Goal: Information Seeking & Learning: Learn about a topic

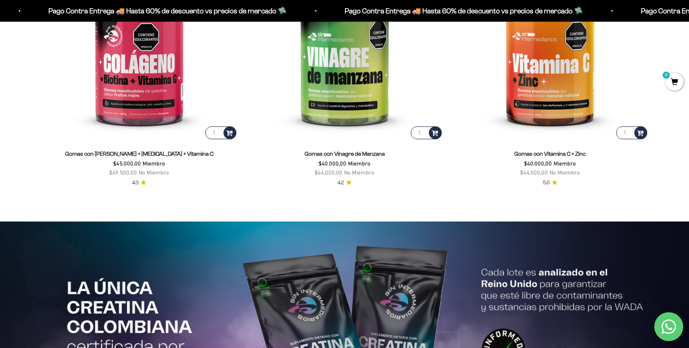
scroll to position [1410, 0]
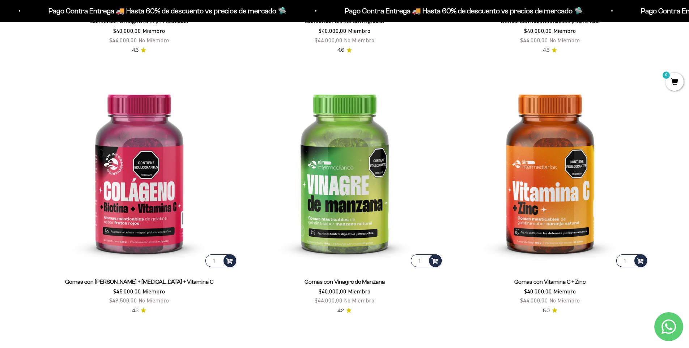
click at [343, 15] on p "Pago Contra Entrega 🚚 Hasta 60% de descuento vs precios de mercado 🛸" at bounding box center [462, 11] width 238 height 12
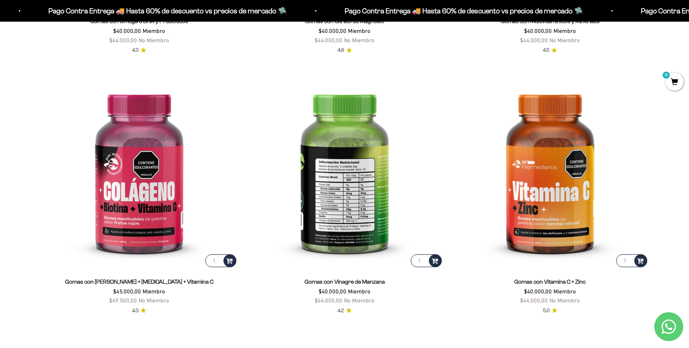
drag, startPoint x: 333, startPoint y: 8, endPoint x: 316, endPoint y: 83, distance: 77.0
click at [340, 8] on p "Pago Contra Entrega 🚚 Hasta 60% de descuento vs precios de mercado 🛸" at bounding box center [459, 11] width 238 height 12
click at [311, 88] on img at bounding box center [344, 170] width 197 height 197
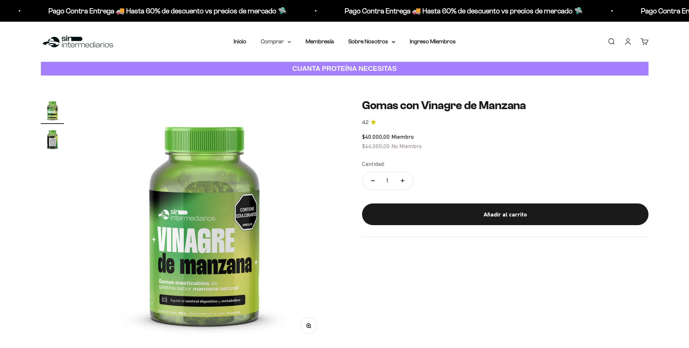
click at [277, 44] on summary "Comprar" at bounding box center [276, 41] width 30 height 9
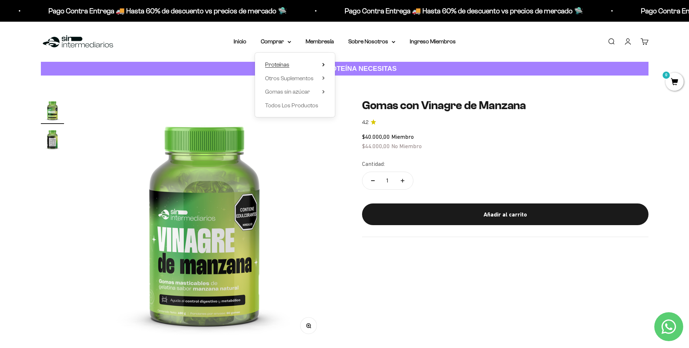
click at [279, 62] on span "Proteínas" at bounding box center [277, 64] width 24 height 6
click at [353, 63] on span "Ver Todos" at bounding box center [357, 64] width 25 height 6
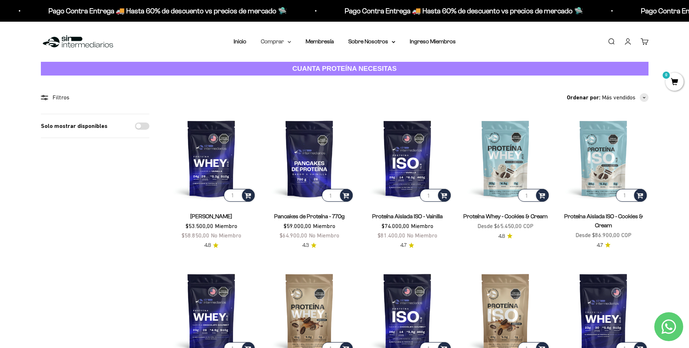
click at [281, 45] on summary "Comprar" at bounding box center [276, 41] width 30 height 9
click at [296, 77] on span "Otros Suplementos" at bounding box center [289, 78] width 48 height 6
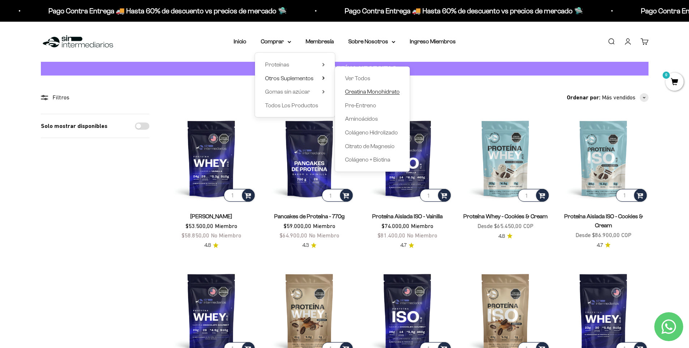
click at [370, 93] on span "Creatina Monohidrato" at bounding box center [372, 92] width 55 height 6
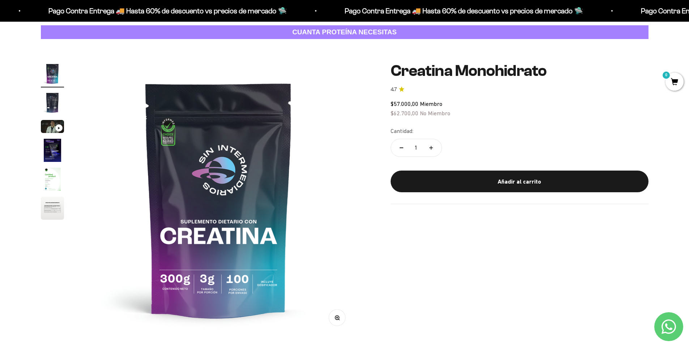
scroll to position [36, 0]
click at [59, 156] on img "Ir al artículo 4" at bounding box center [52, 150] width 23 height 23
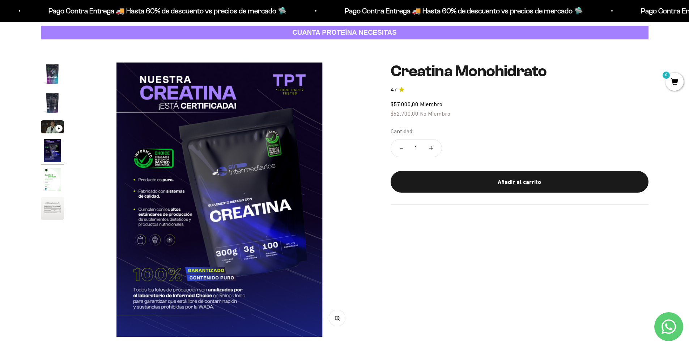
scroll to position [0, 850]
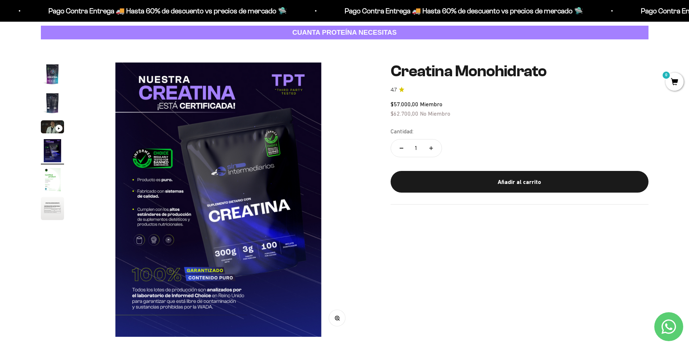
click at [53, 148] on img "Ir al artículo 4" at bounding box center [52, 150] width 23 height 23
click at [53, 123] on img "Ir al artículo 3" at bounding box center [52, 126] width 23 height 13
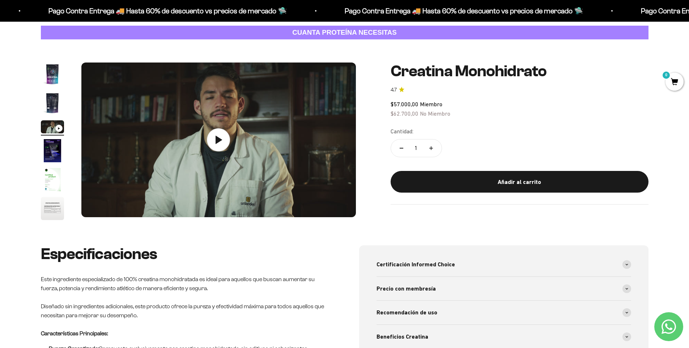
click at [56, 109] on img "Ir al artículo 2" at bounding box center [52, 102] width 23 height 23
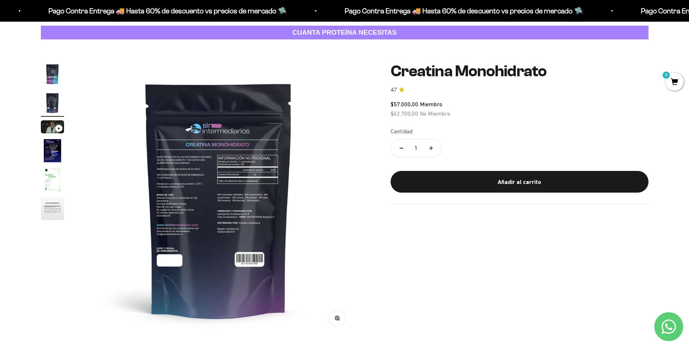
click at [59, 82] on img "Ir al artículo 1" at bounding box center [52, 74] width 23 height 23
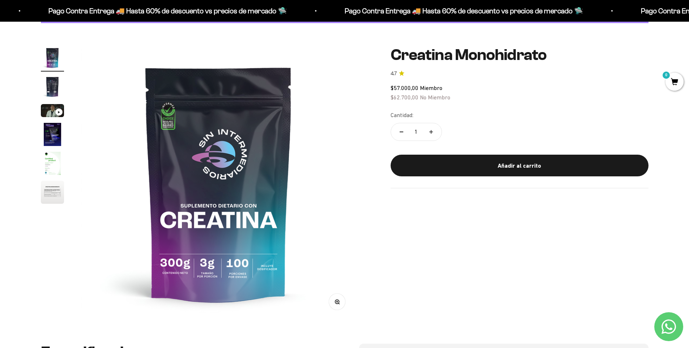
scroll to position [253, 0]
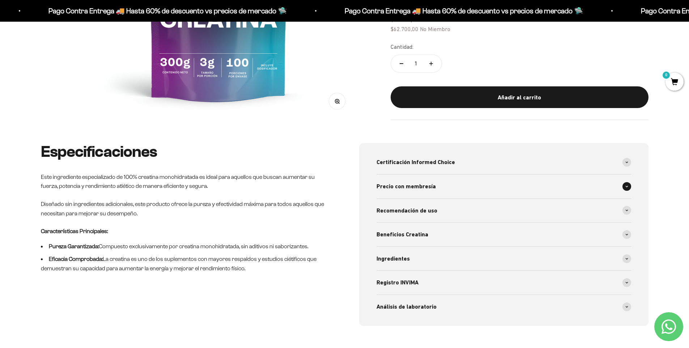
click at [465, 189] on div "Precio con membresía" at bounding box center [503, 187] width 255 height 24
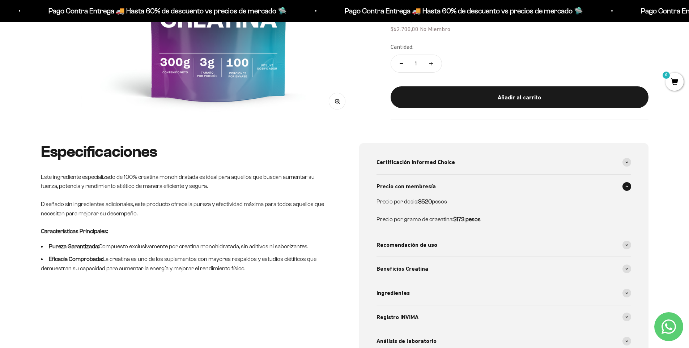
click at [465, 189] on div "Precio con membresía" at bounding box center [503, 187] width 255 height 24
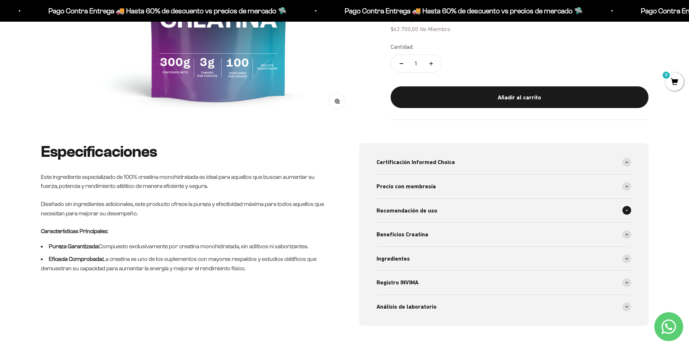
click at [405, 213] on span "Recomendación de uso" at bounding box center [406, 210] width 61 height 9
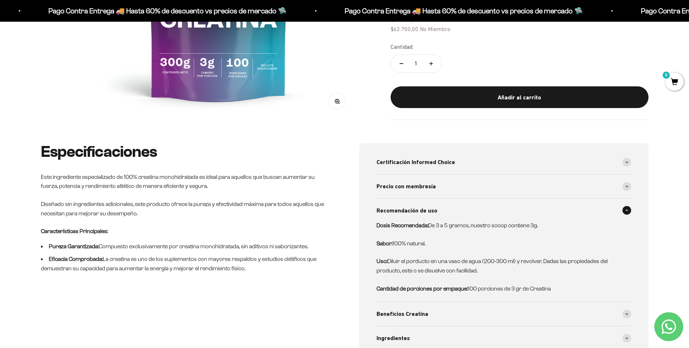
click at [416, 210] on span "Recomendación de uso" at bounding box center [406, 210] width 61 height 9
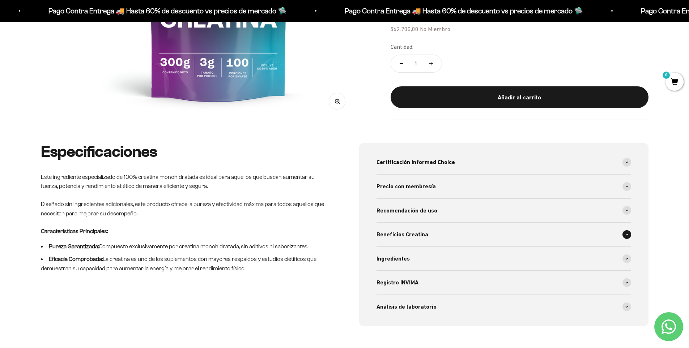
click at [410, 237] on span "Beneficios Creatina" at bounding box center [402, 234] width 52 height 9
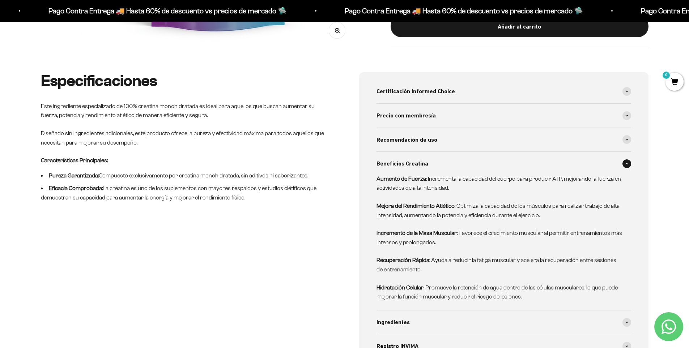
scroll to position [325, 0]
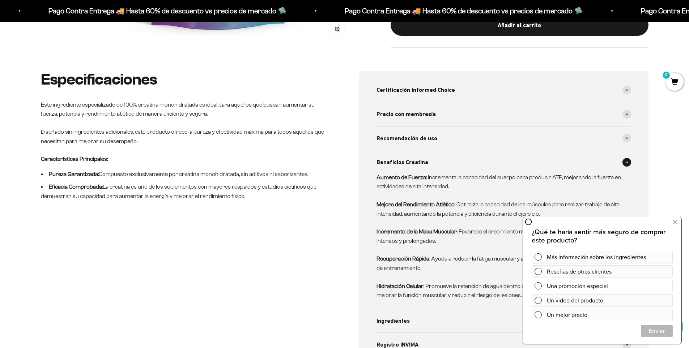
click at [543, 287] on div "Una promoción especial" at bounding box center [601, 286] width 141 height 13
click at [653, 331] on span "Cerrar" at bounding box center [656, 331] width 31 height 13
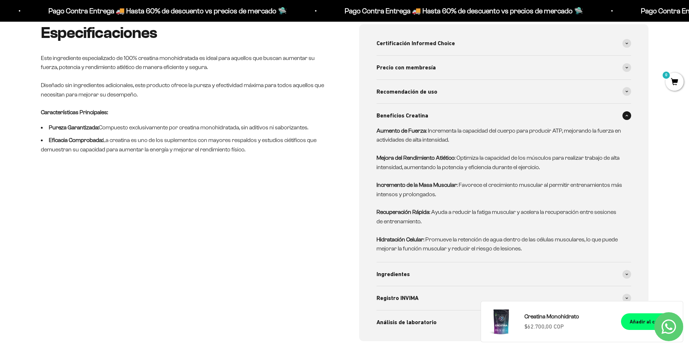
scroll to position [542, 0]
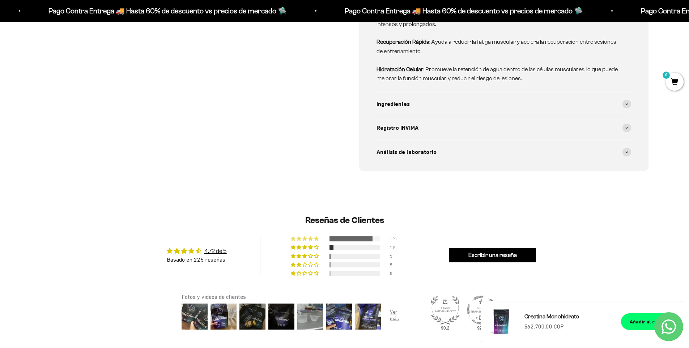
click at [345, 240] on div at bounding box center [350, 238] width 43 height 5
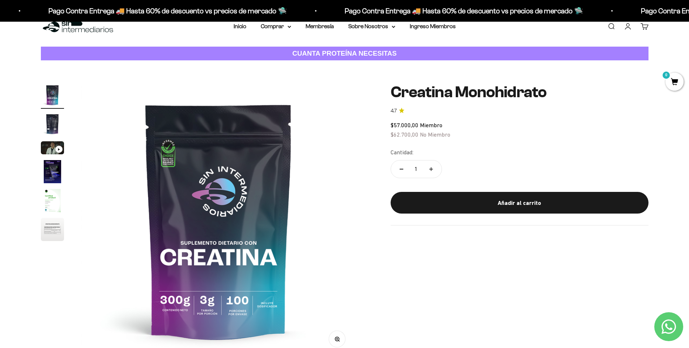
scroll to position [0, 0]
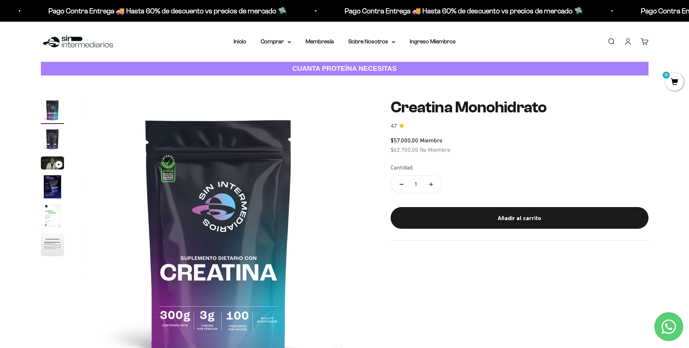
click at [666, 330] on icon "Contact us on WhatsApp" at bounding box center [668, 327] width 14 height 14
click at [236, 43] on link "Inicio" at bounding box center [240, 41] width 13 height 6
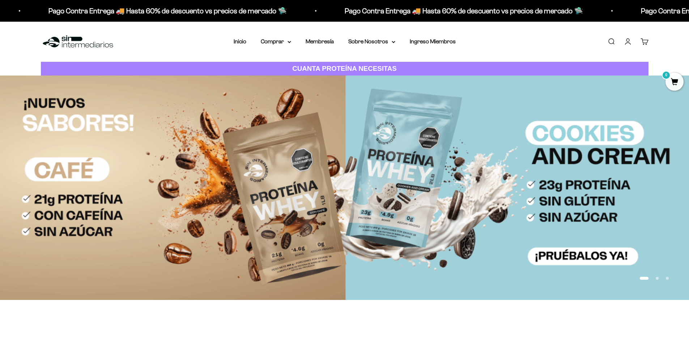
click at [471, 44] on div "Menú Buscar Inicio Comprar Proteínas Ver Todos Whey Iso Vegan Pancakes Pre-Entr…" at bounding box center [344, 42] width 689 height 40
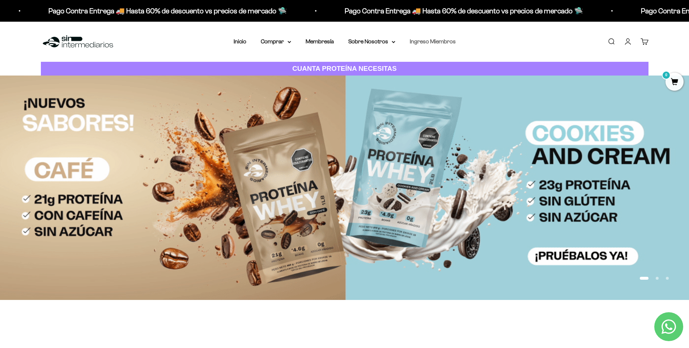
click at [442, 42] on link "Ingreso Miembros" at bounding box center [433, 41] width 46 height 6
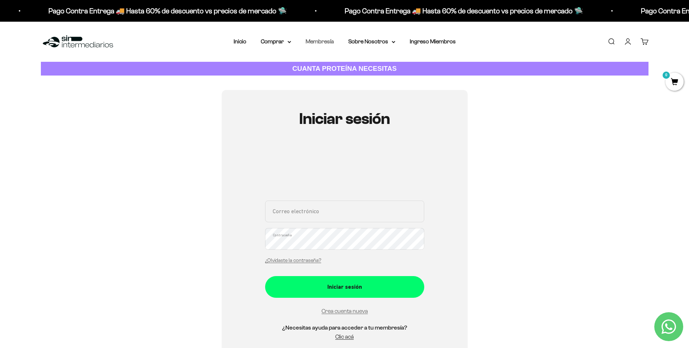
click at [328, 43] on link "Membresía" at bounding box center [319, 41] width 28 height 6
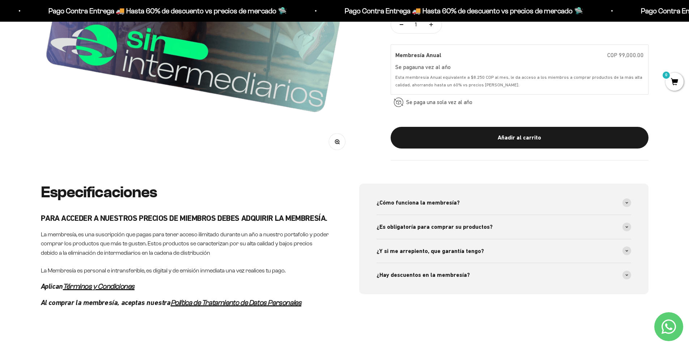
scroll to position [289, 0]
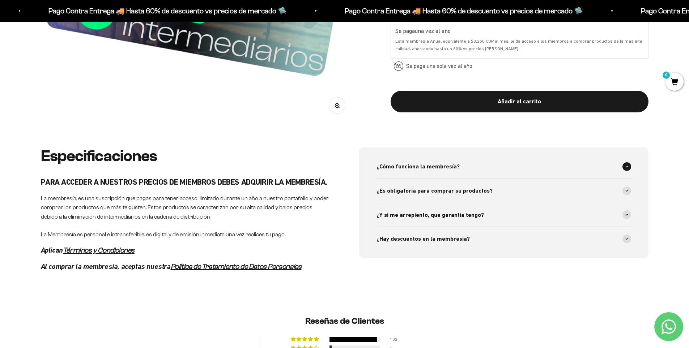
click at [427, 169] on span "¿Cómo funciona la membresía?" at bounding box center [417, 166] width 83 height 9
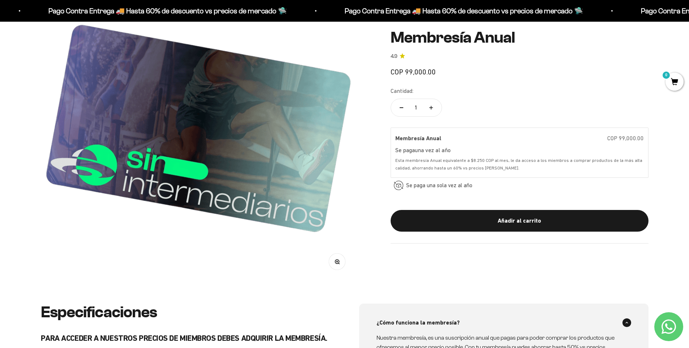
scroll to position [0, 0]
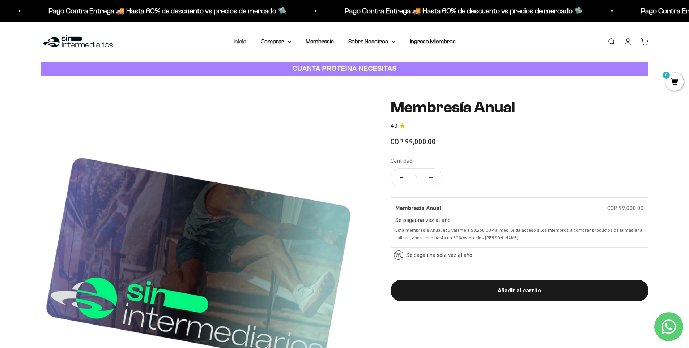
click at [245, 42] on link "Inicio" at bounding box center [240, 41] width 13 height 6
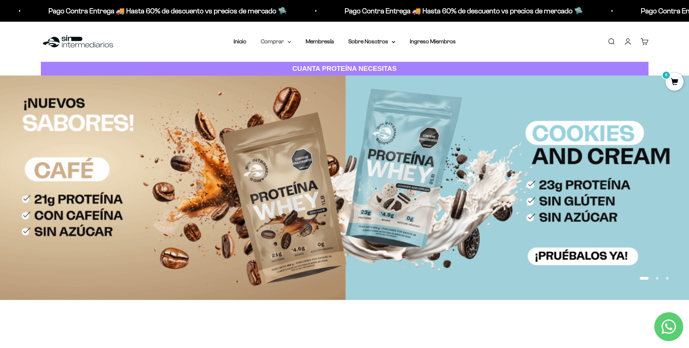
click at [274, 40] on summary "Comprar" at bounding box center [276, 41] width 30 height 9
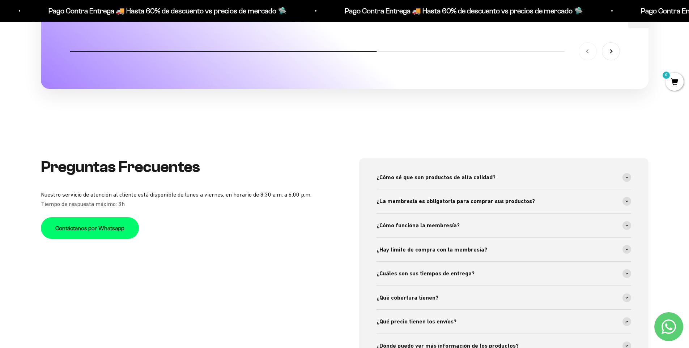
scroll to position [2748, 0]
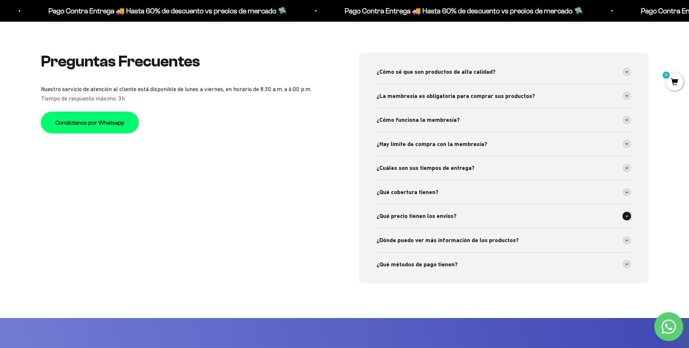
click at [477, 218] on div "¿Qué precio tienen los envíos?" at bounding box center [503, 216] width 255 height 24
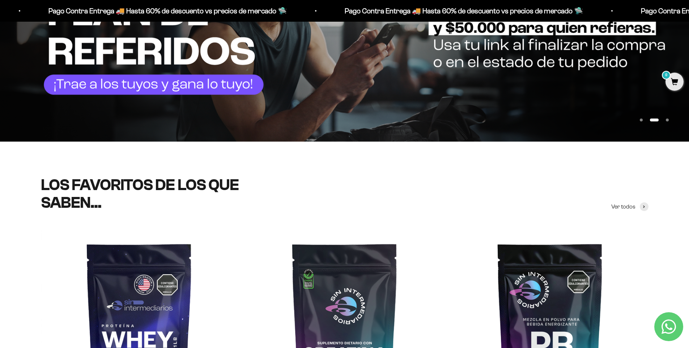
scroll to position [0, 0]
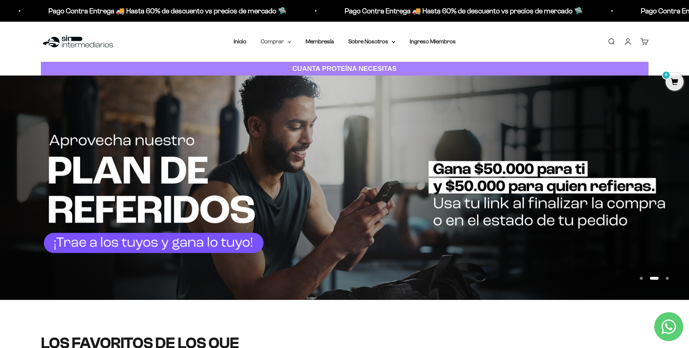
click at [278, 42] on summary "Comprar" at bounding box center [276, 41] width 30 height 9
